Goal: Information Seeking & Learning: Find specific fact

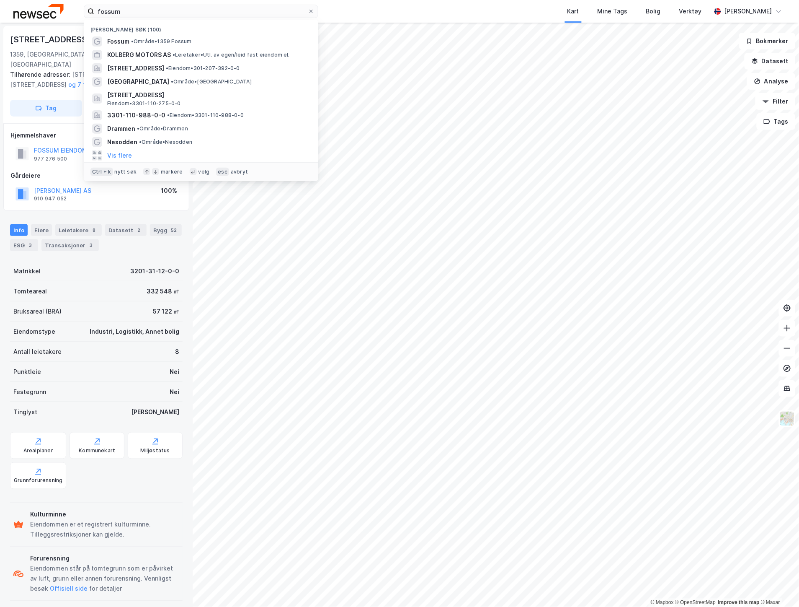
click at [67, 17] on div "fossum Nylige søk (100) Fossum • Område • 1359 [PERSON_NAME] MOTORS AS • Leieta…" at bounding box center [399, 11] width 799 height 23
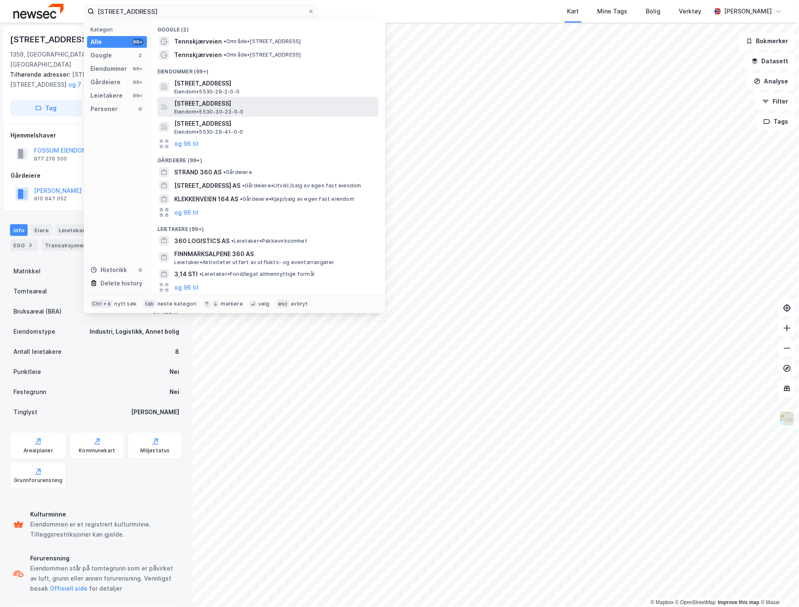
click at [197, 101] on span "[STREET_ADDRESS]" at bounding box center [274, 103] width 201 height 10
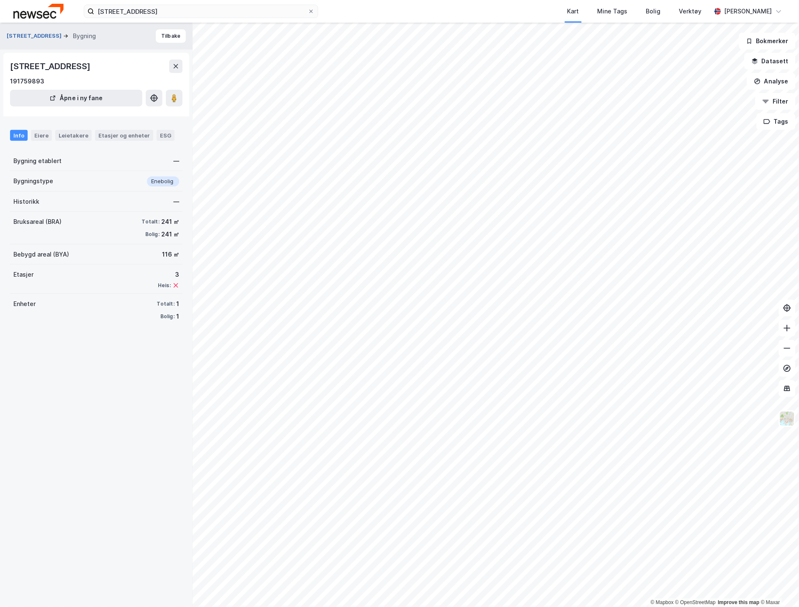
click at [30, 38] on button "[STREET_ADDRESS]" at bounding box center [35, 36] width 57 height 8
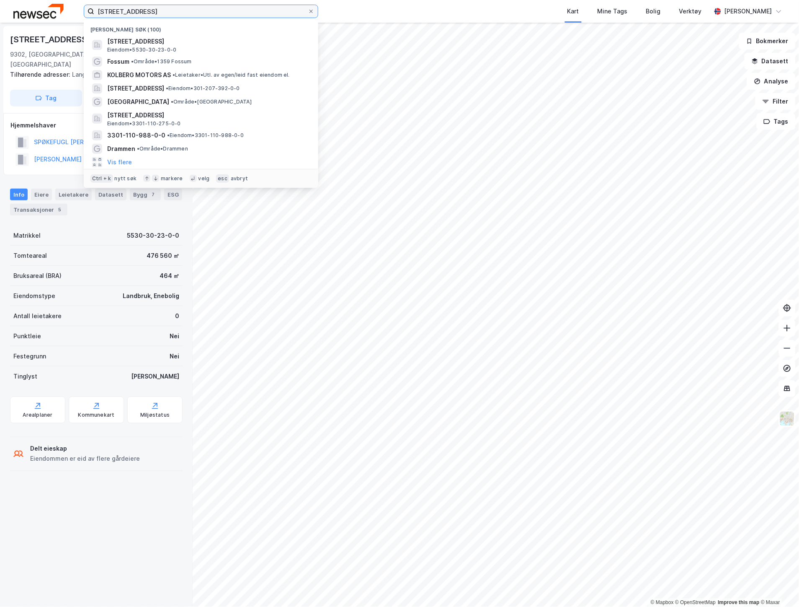
drag, startPoint x: 162, startPoint y: 12, endPoint x: 88, endPoint y: 7, distance: 74.3
click at [88, 7] on label "[STREET_ADDRESS]" at bounding box center [201, 11] width 235 height 13
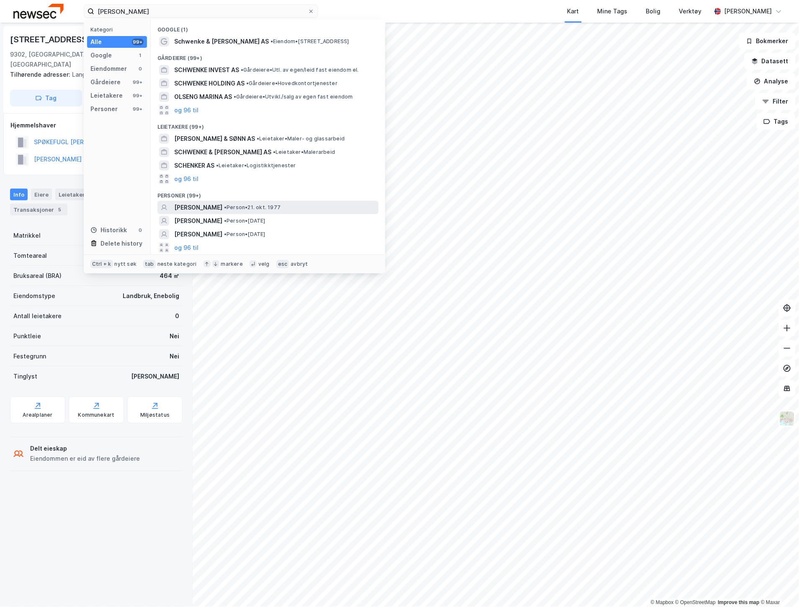
click at [222, 205] on span "[PERSON_NAME]" at bounding box center [198, 207] width 48 height 10
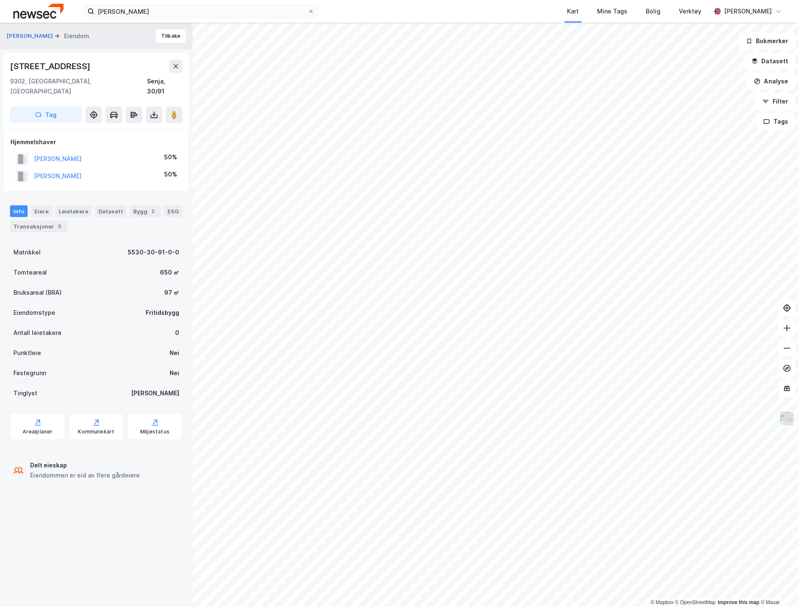
drag, startPoint x: 53, startPoint y: 82, endPoint x: 49, endPoint y: 82, distance: 4.6
click at [53, 82] on div "9302, [GEOGRAPHIC_DATA], [GEOGRAPHIC_DATA]" at bounding box center [78, 86] width 137 height 20
drag, startPoint x: 25, startPoint y: 81, endPoint x: 18, endPoint y: 80, distance: 7.2
click at [18, 80] on div "9302, [GEOGRAPHIC_DATA], [GEOGRAPHIC_DATA]" at bounding box center [78, 86] width 137 height 20
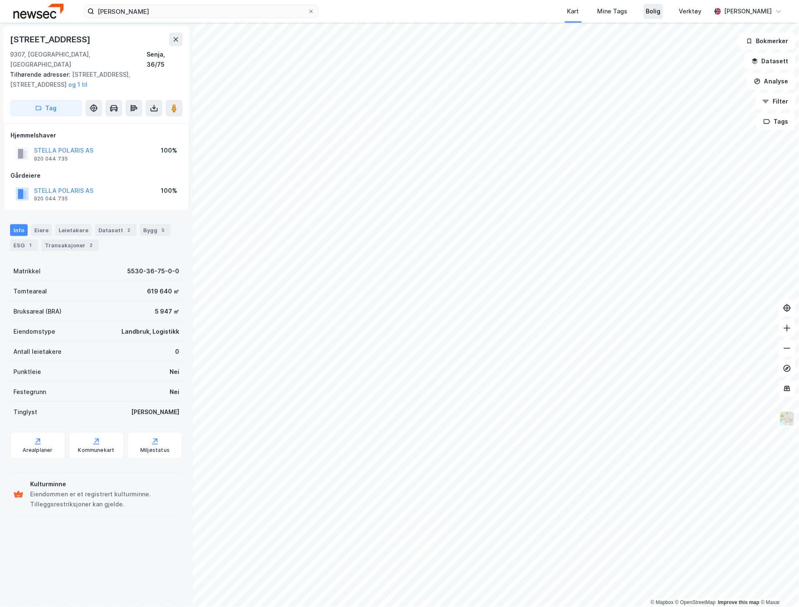
click at [659, 13] on div "Bolig" at bounding box center [653, 11] width 15 height 10
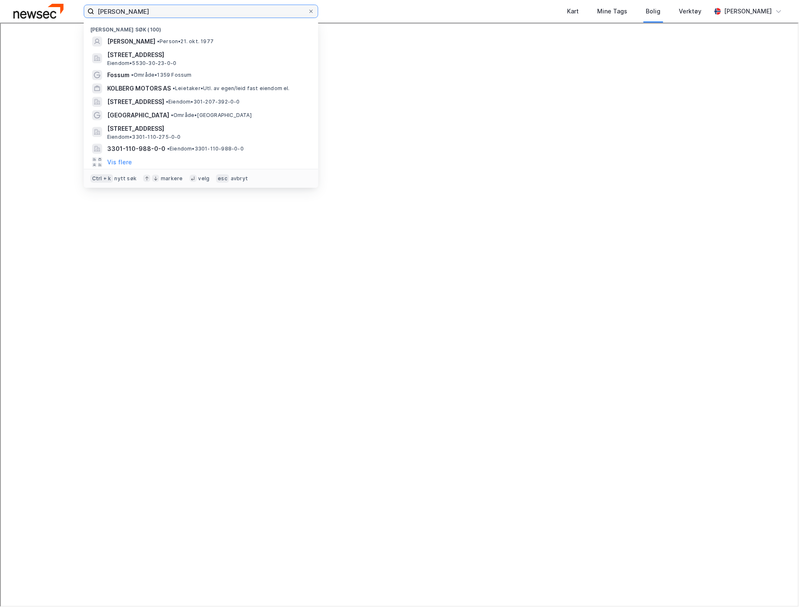
drag, startPoint x: 179, startPoint y: 13, endPoint x: 74, endPoint y: 15, distance: 105.6
click at [74, 15] on div "[PERSON_NAME] søk (100) [PERSON_NAME] • Person • [DATE][STREET_ADDRESS] Eiendom…" at bounding box center [399, 11] width 799 height 23
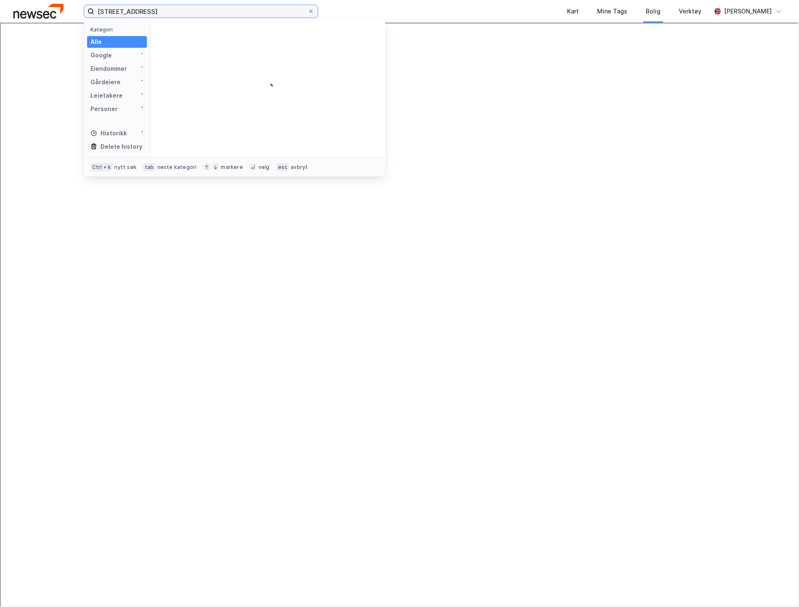
type input "[STREET_ADDRESS]"
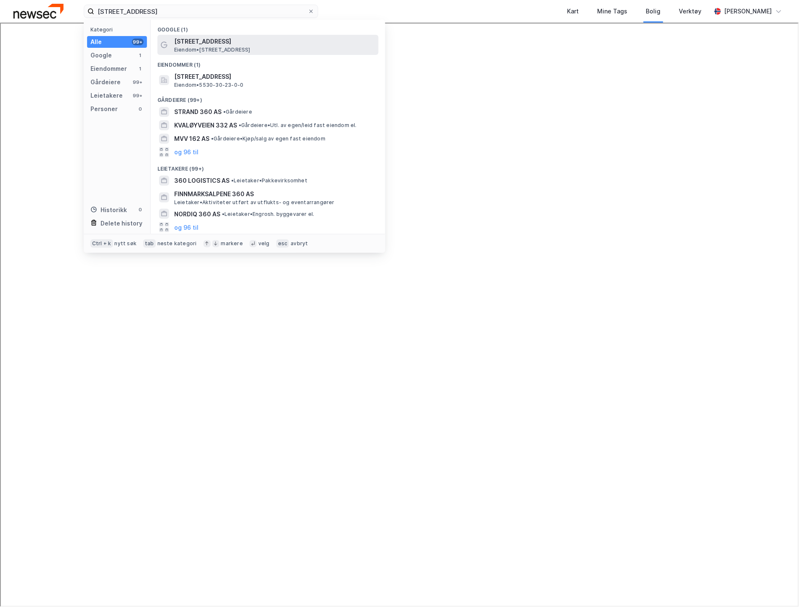
click at [187, 38] on span "[STREET_ADDRESS]" at bounding box center [274, 41] width 201 height 10
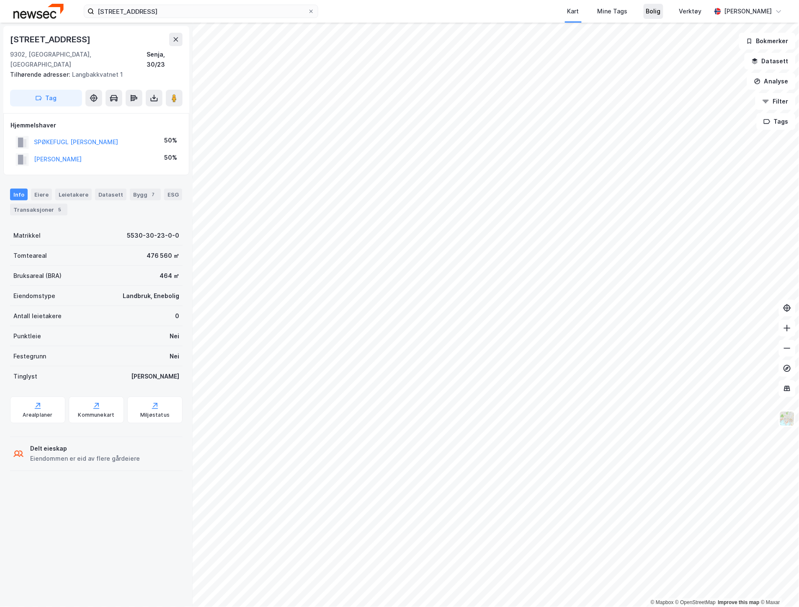
click at [651, 15] on div "Bolig" at bounding box center [653, 11] width 15 height 10
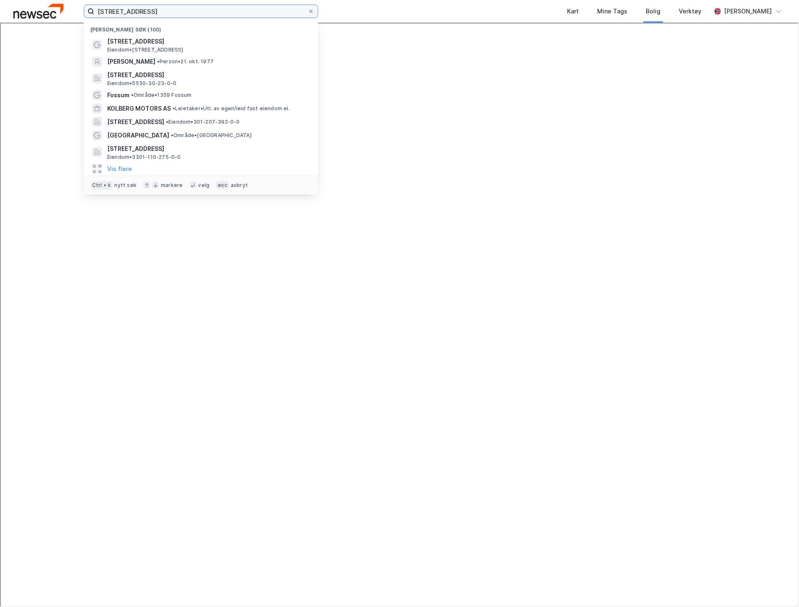
drag, startPoint x: 156, startPoint y: 14, endPoint x: 85, endPoint y: 9, distance: 71.0
click at [85, 9] on label "[STREET_ADDRESS]" at bounding box center [201, 11] width 235 height 13
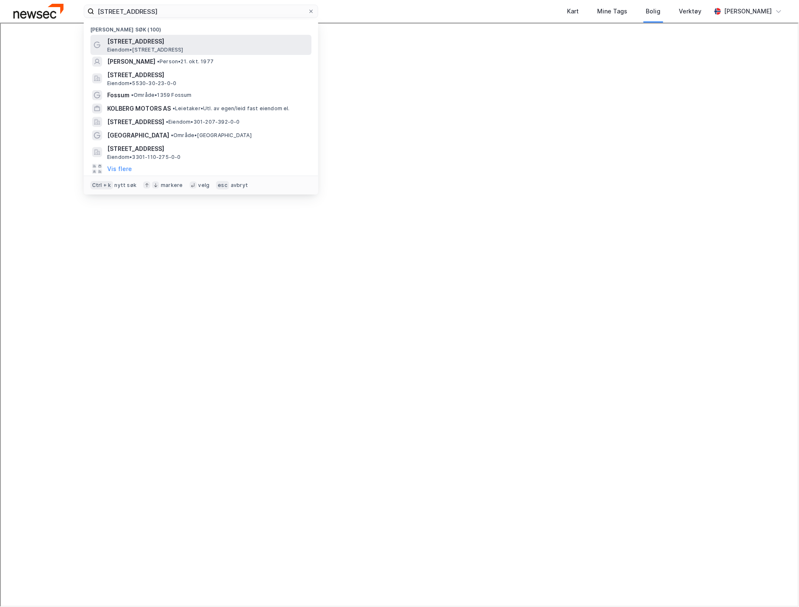
click at [134, 40] on span "[STREET_ADDRESS]" at bounding box center [207, 41] width 201 height 10
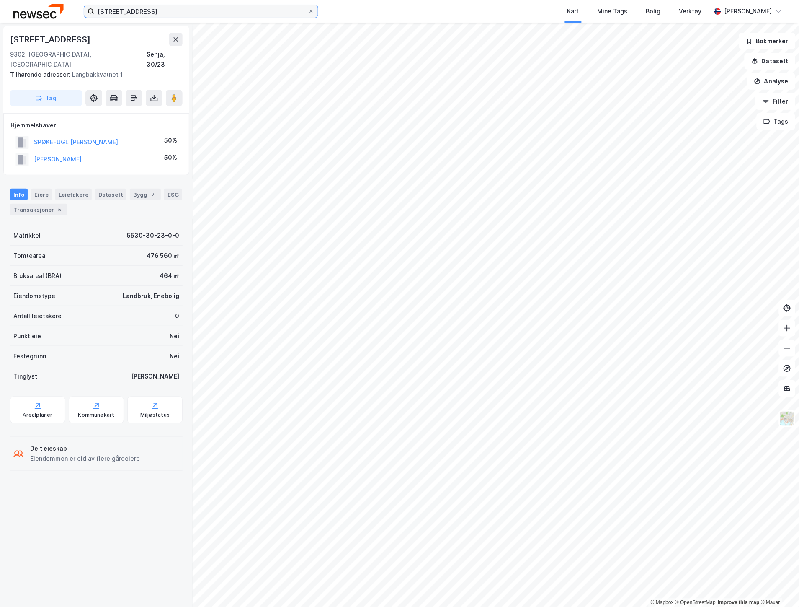
click at [191, 13] on input "[STREET_ADDRESS]" at bounding box center [201, 11] width 214 height 13
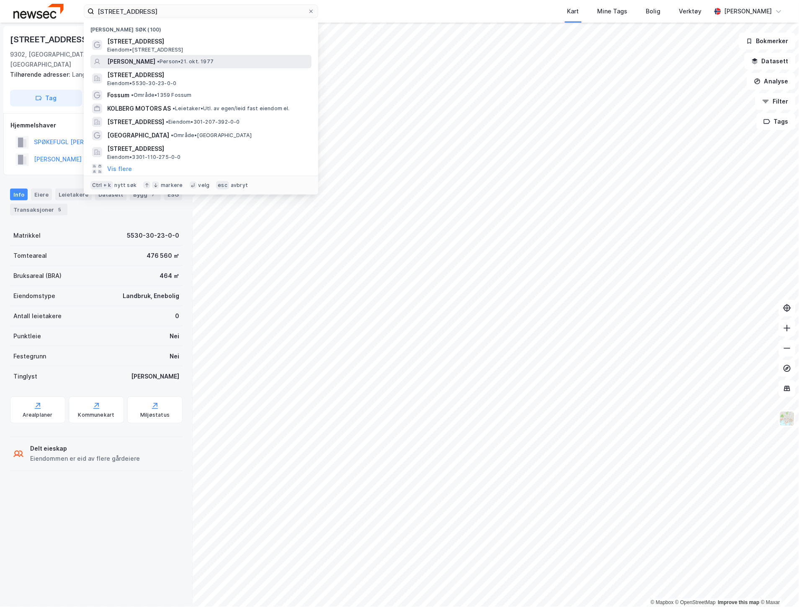
click at [154, 57] on span "[PERSON_NAME]" at bounding box center [131, 62] width 48 height 10
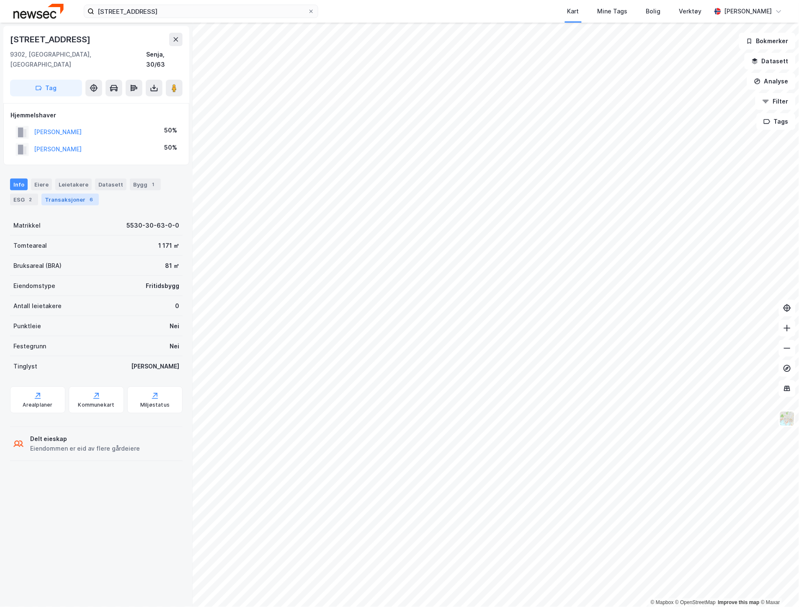
click at [64, 194] on div "Transaksjoner 6" at bounding box center [69, 200] width 57 height 12
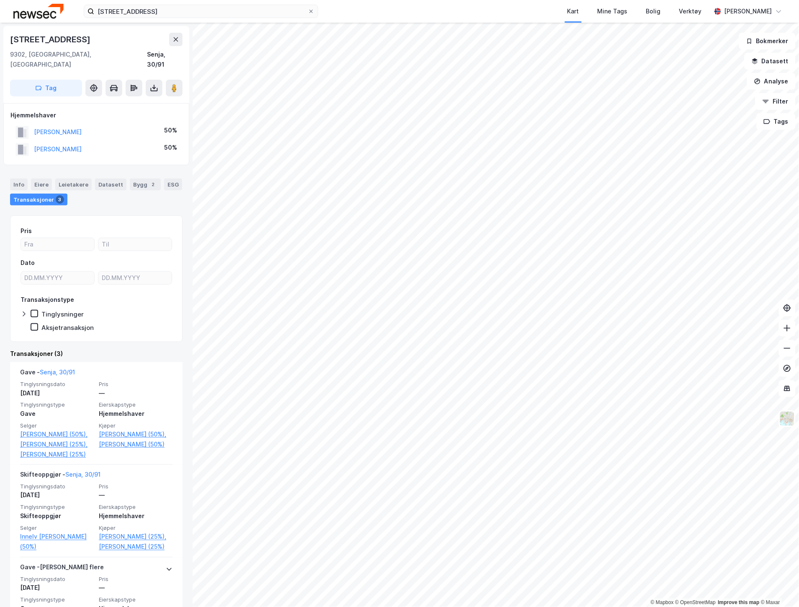
drag, startPoint x: 98, startPoint y: 37, endPoint x: 10, endPoint y: 36, distance: 87.6
click at [10, 36] on div "[STREET_ADDRESS]" at bounding box center [96, 39] width 173 height 13
drag, startPoint x: 55, startPoint y: 35, endPoint x: 70, endPoint y: 40, distance: 15.5
click at [70, 40] on div "[STREET_ADDRESS]" at bounding box center [51, 39] width 82 height 13
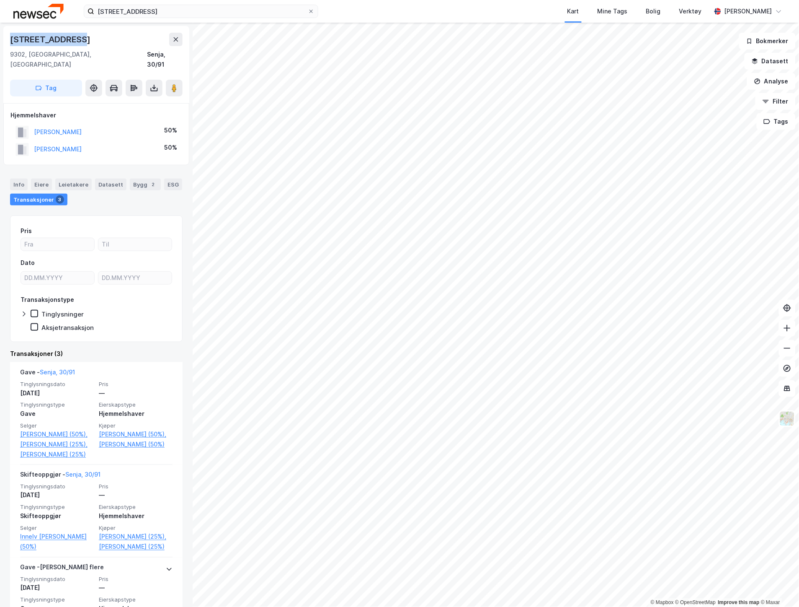
click at [70, 40] on div "[STREET_ADDRESS]" at bounding box center [51, 39] width 82 height 13
copy div "[STREET_ADDRESS]"
click at [664, 10] on div "Bolig" at bounding box center [653, 11] width 33 height 23
